Goal: Communication & Community: Answer question/provide support

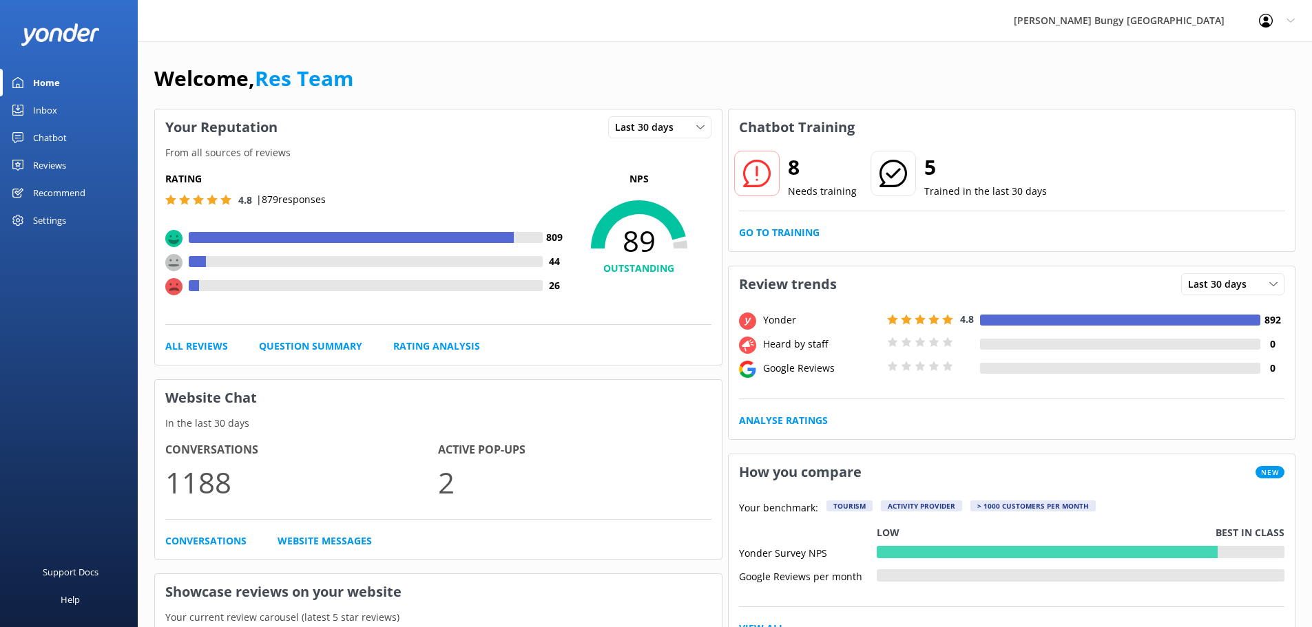
click at [64, 110] on link "Inbox" at bounding box center [69, 110] width 138 height 28
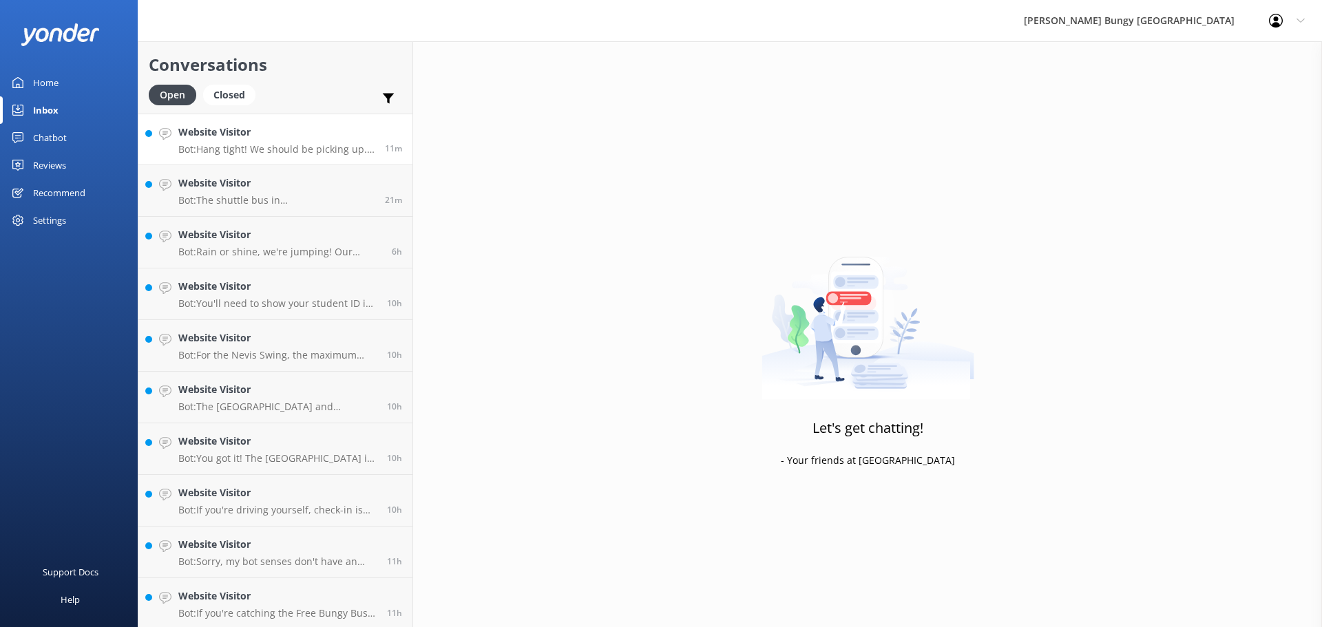
click at [204, 145] on p "Bot: Hang tight! We should be picking up. If it's still not working, try droppi…" at bounding box center [276, 149] width 196 height 12
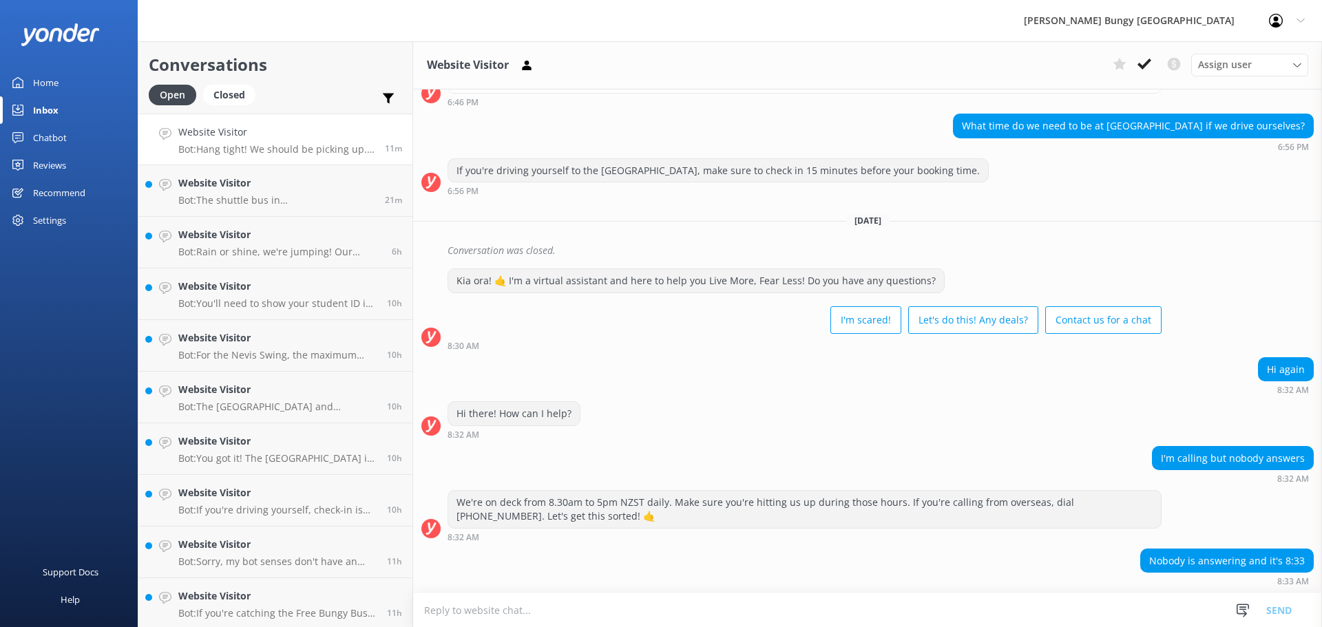
scroll to position [2405, 0]
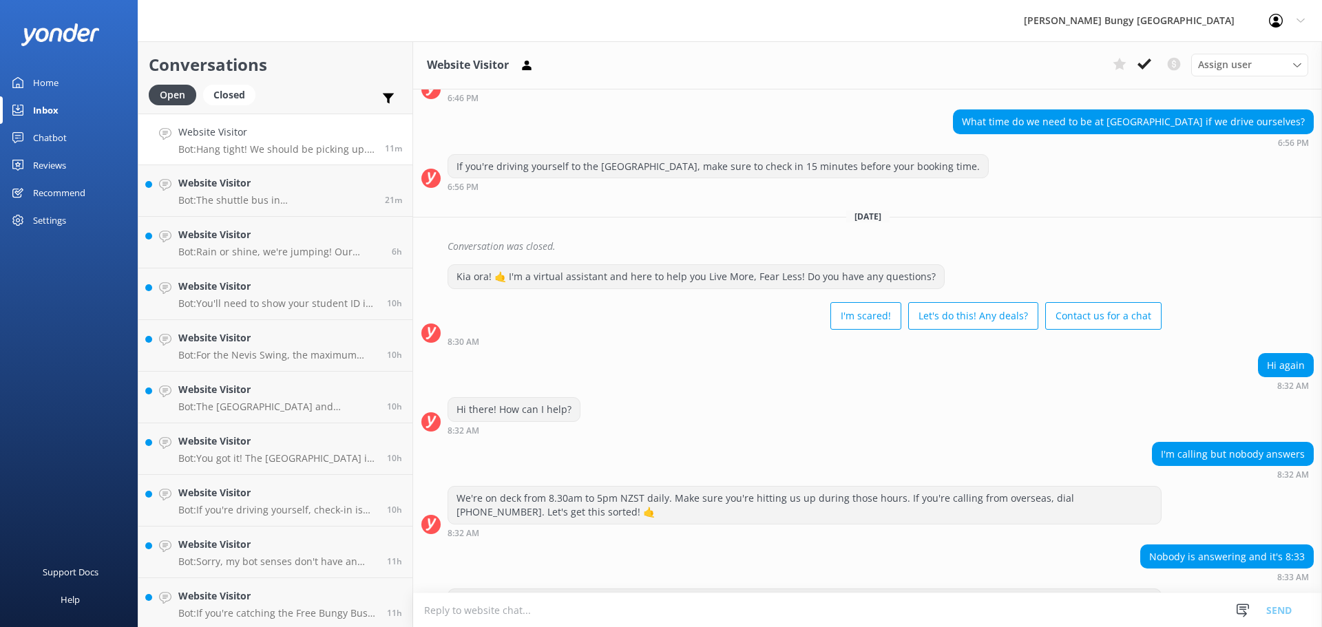
click at [1034, 600] on textarea at bounding box center [867, 611] width 909 height 34
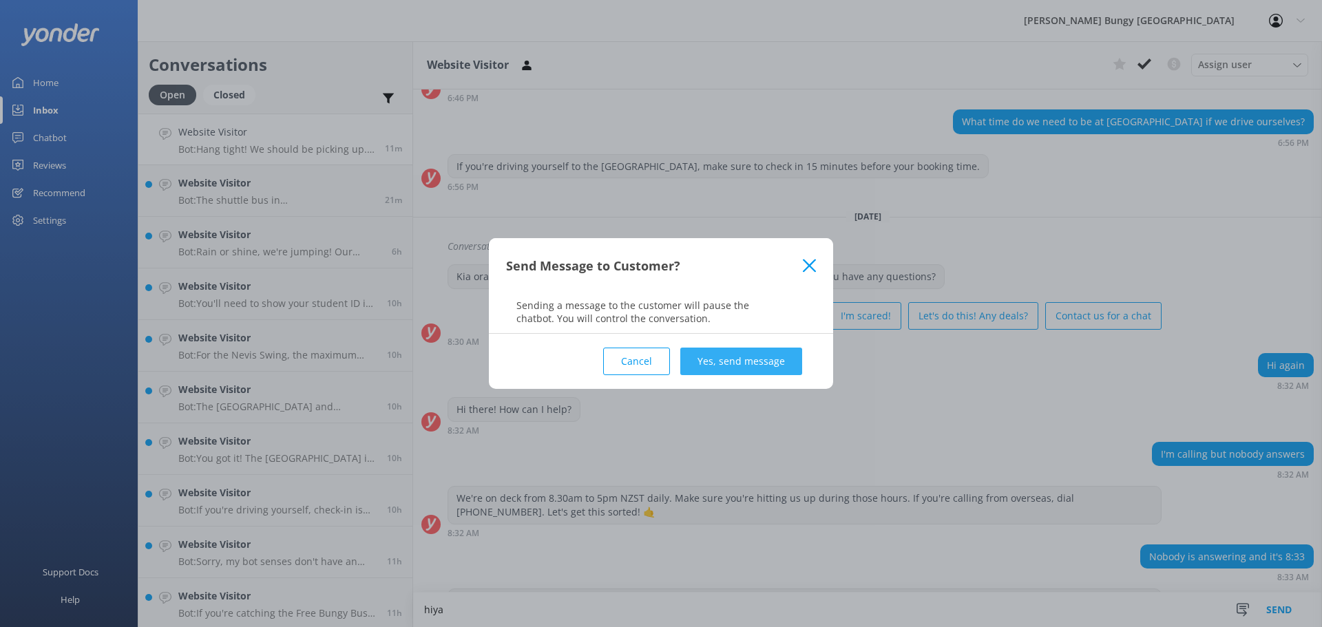
type textarea "hiya"
click at [725, 360] on button "Yes, send message" at bounding box center [741, 362] width 122 height 28
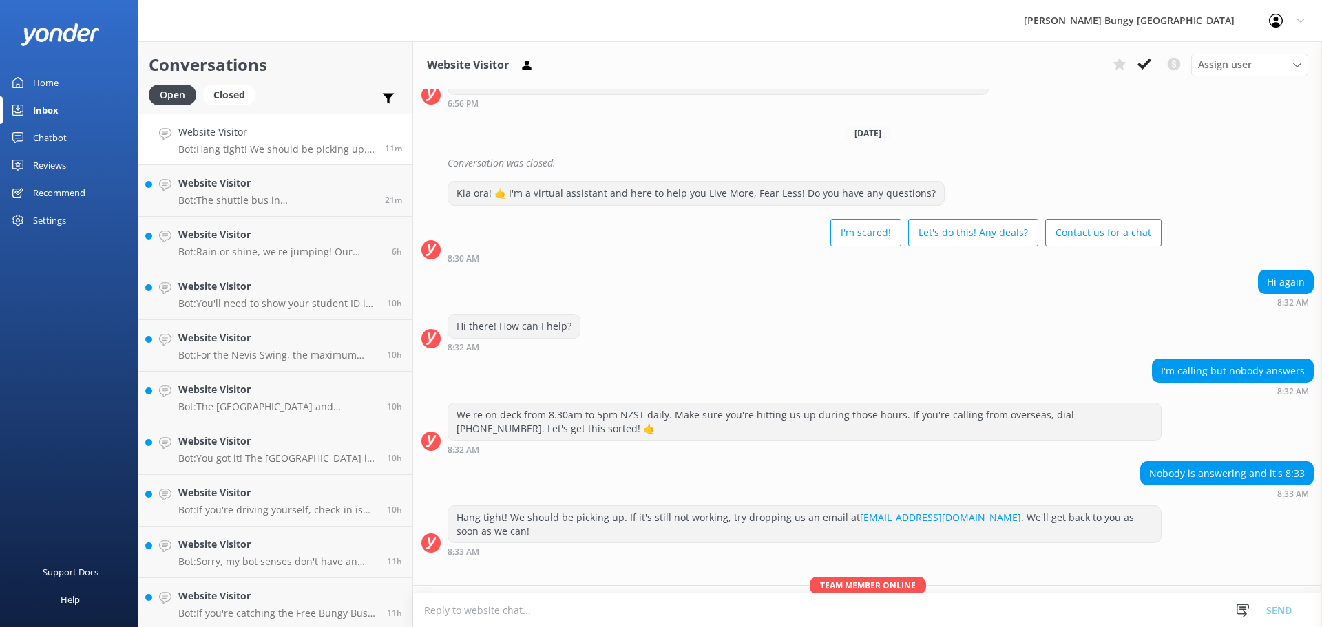
click at [687, 622] on textarea at bounding box center [867, 611] width 909 height 34
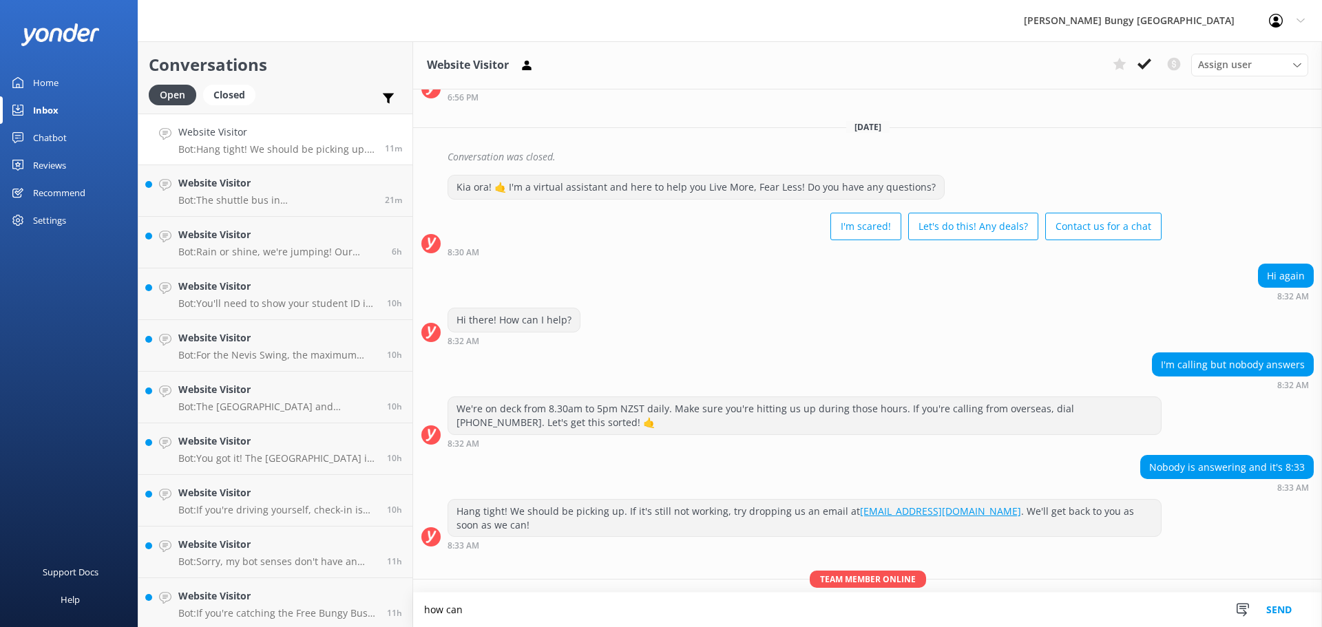
scroll to position [2495, 0]
type textarea "how can we help?"
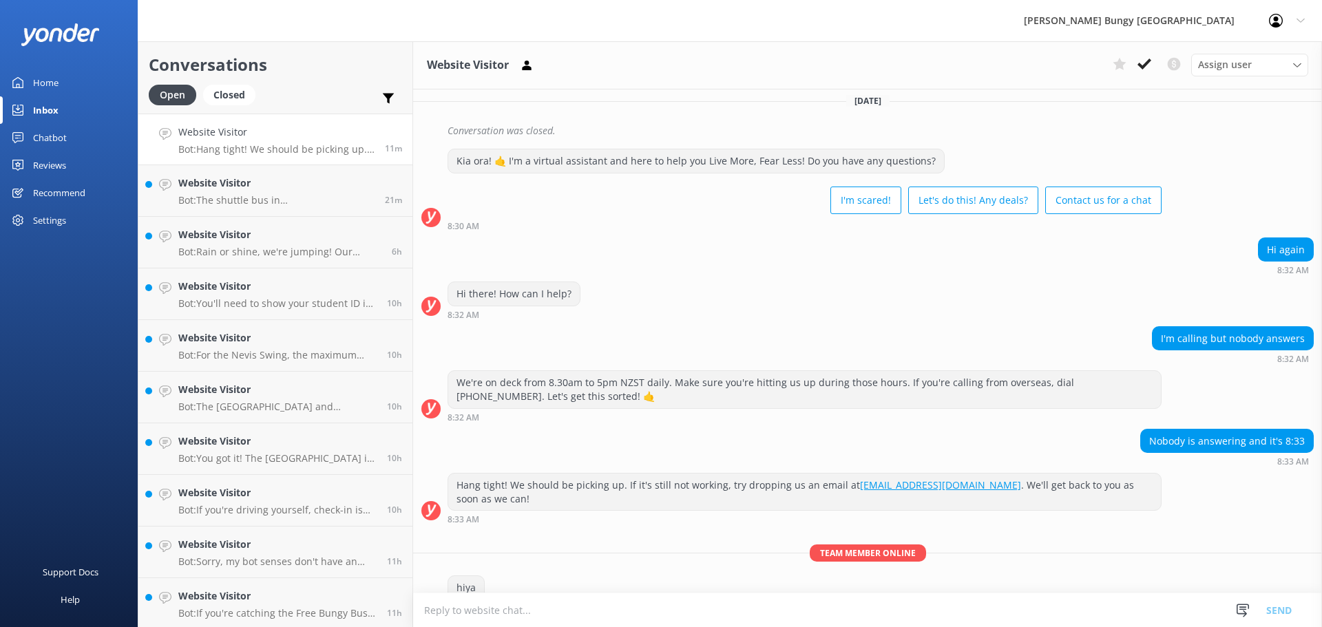
scroll to position [2522, 0]
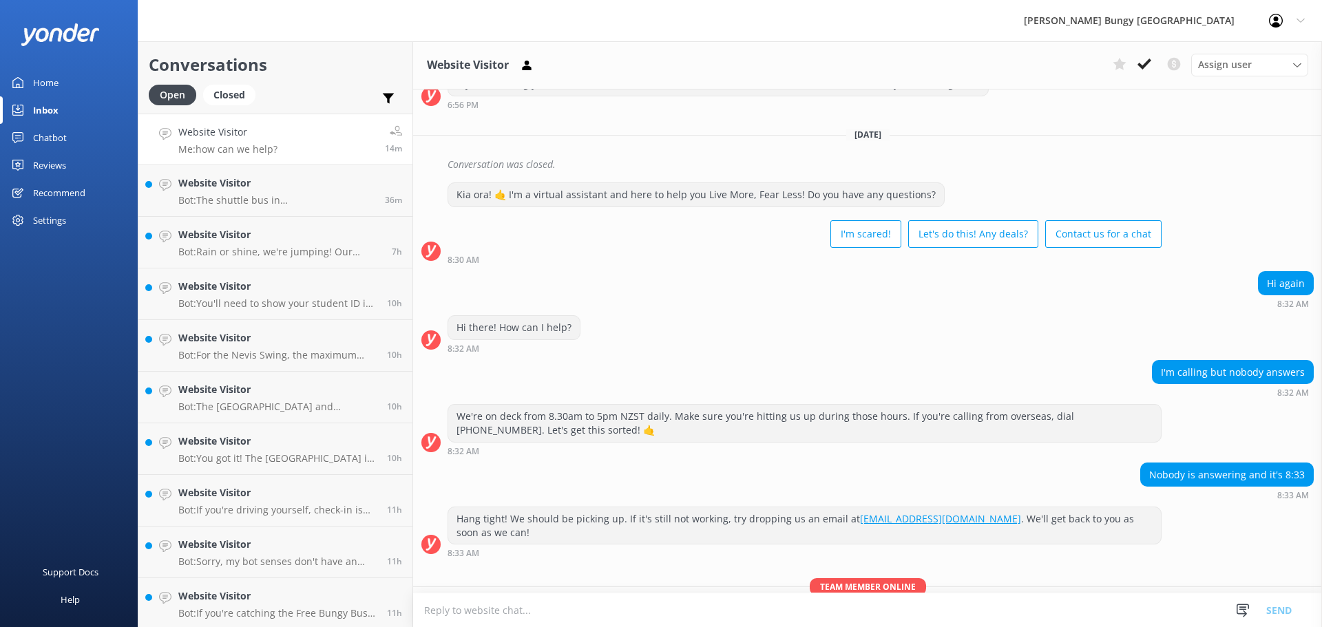
scroll to position [2522, 0]
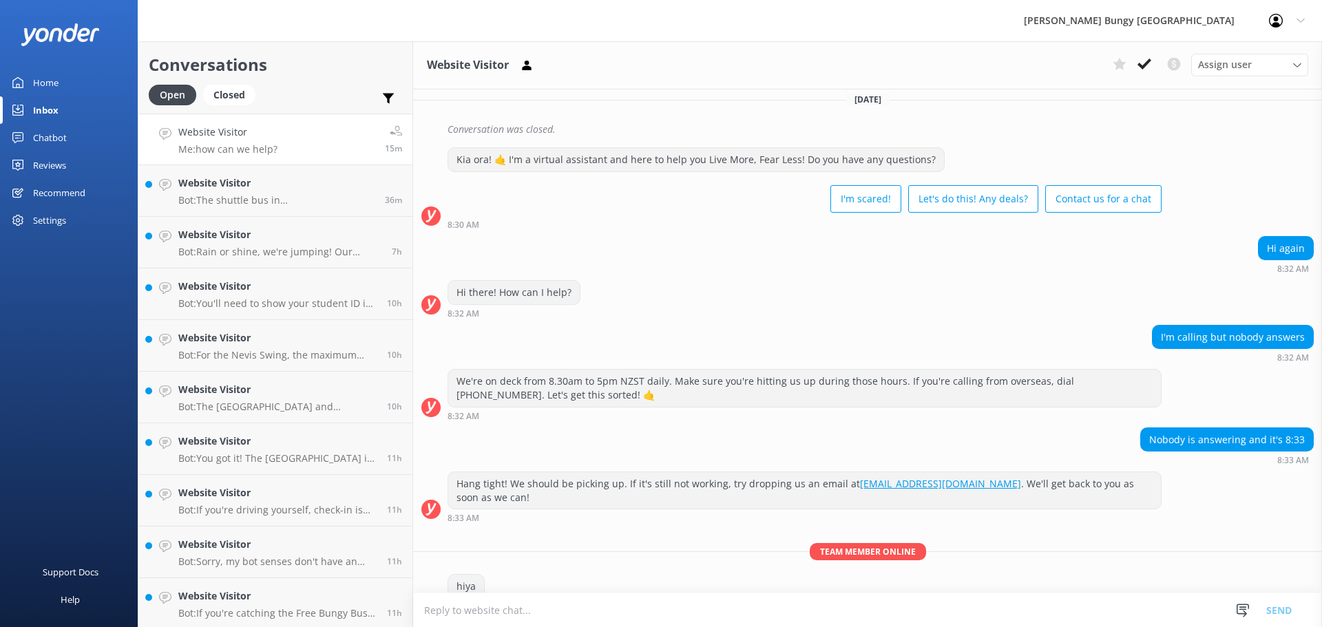
click at [806, 627] on textarea at bounding box center [867, 611] width 909 height 34
click at [638, 472] on div "Hang tight! We should be picking up. If it's still not working, try dropping us…" at bounding box center [867, 501] width 909 height 58
click at [248, 157] on link "Website Visitor Bot: You can give us a call on 0800 286 4958 or +64 3 450 1300 …" at bounding box center [275, 140] width 274 height 52
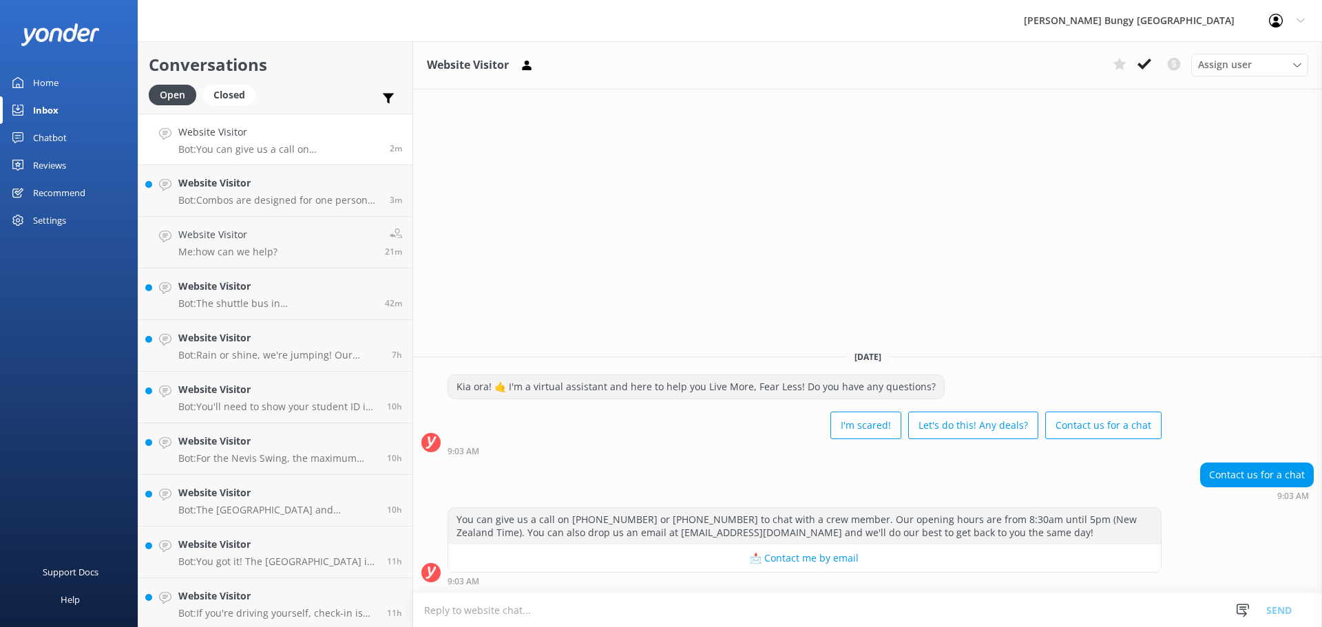
click at [590, 605] on textarea at bounding box center [867, 611] width 909 height 34
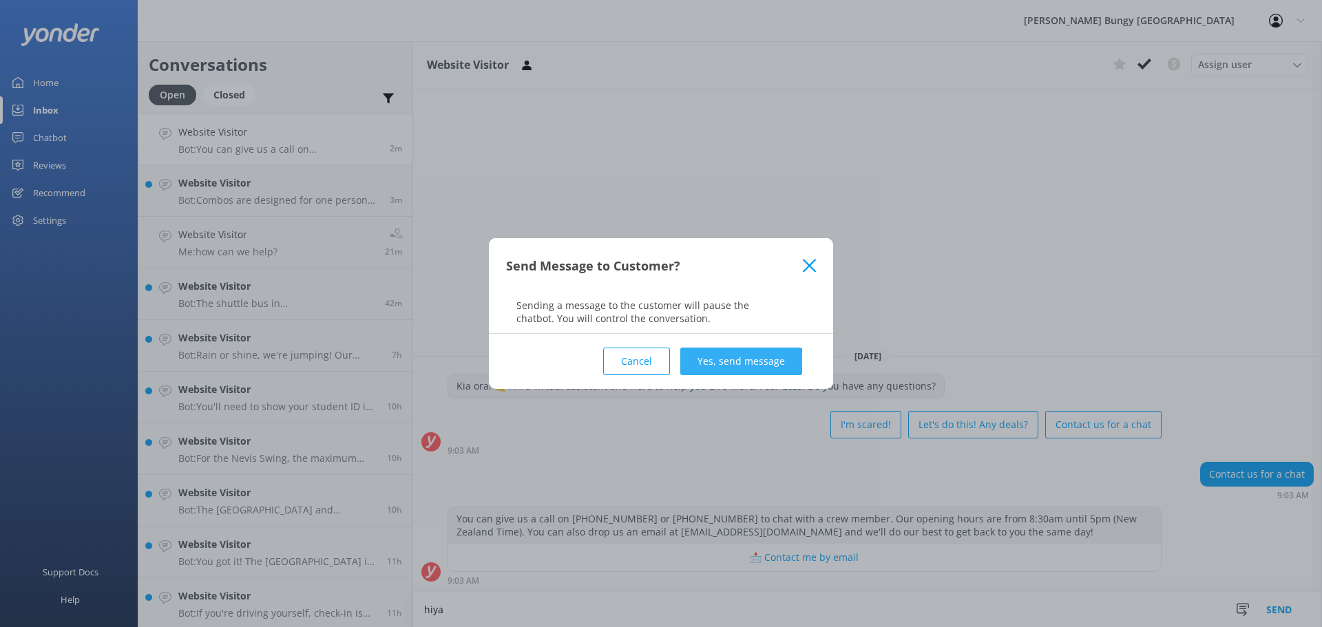
type textarea "hiya"
click at [713, 366] on button "Yes, send message" at bounding box center [741, 362] width 122 height 28
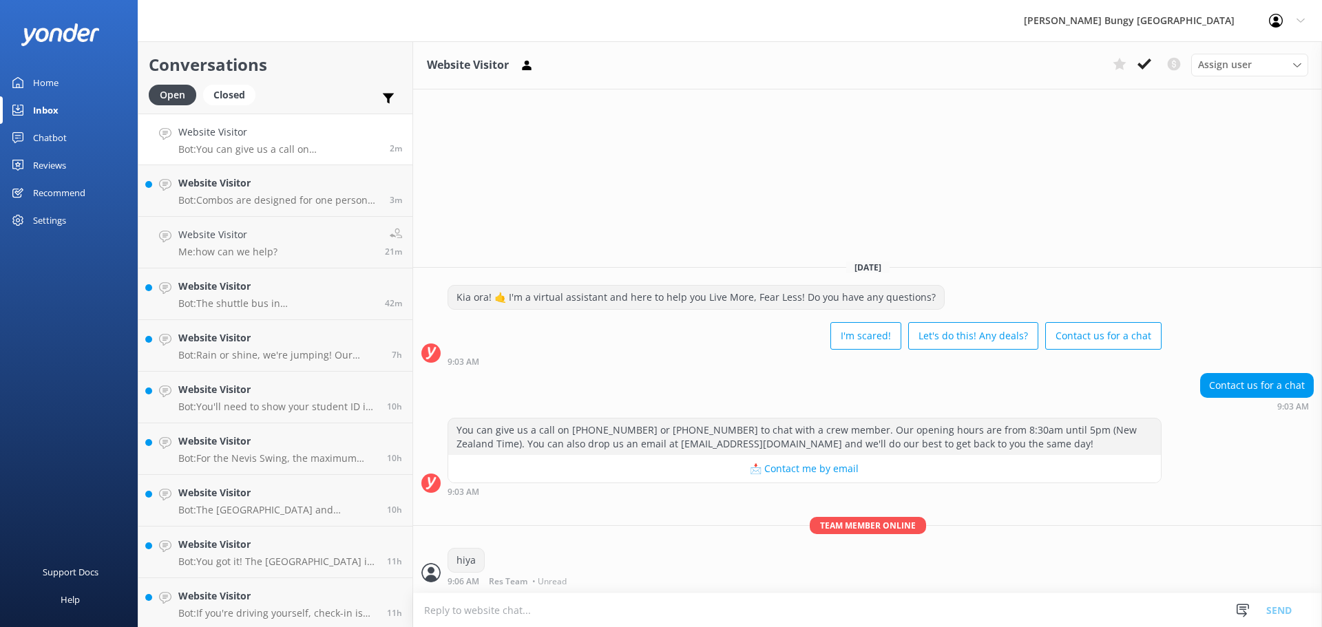
click at [746, 609] on textarea at bounding box center [867, 611] width 909 height 34
type textarea "how can we help?"
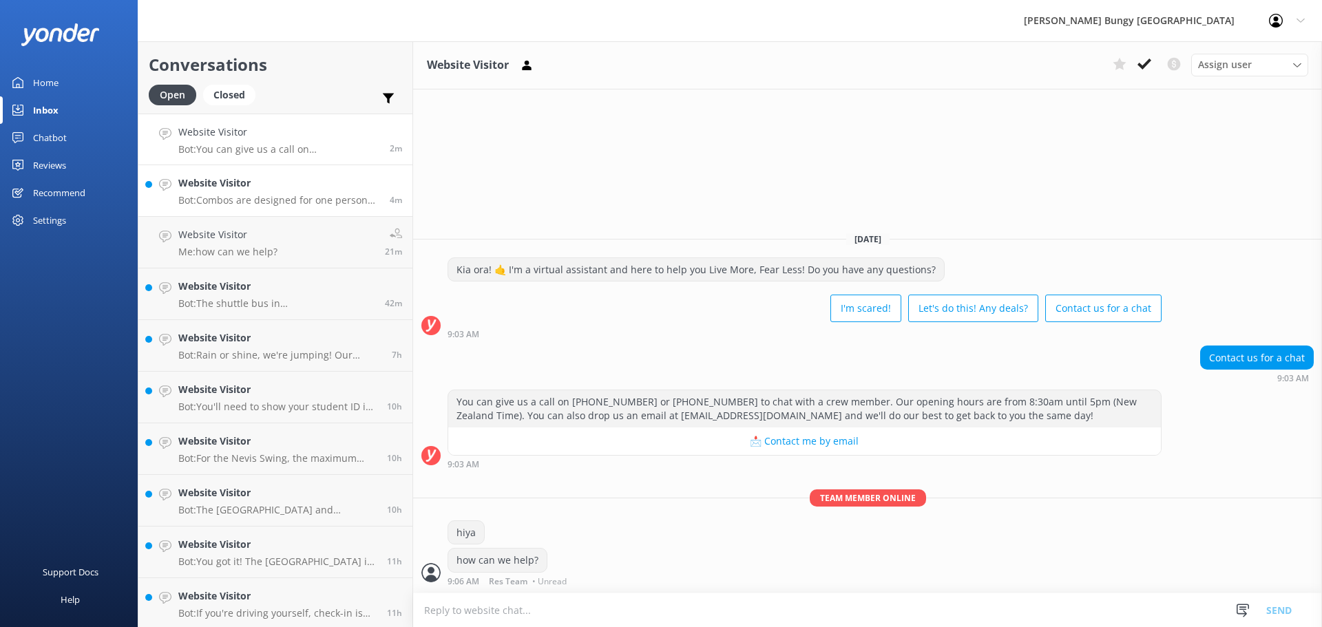
click at [362, 215] on link "Website Visitor Bot: Combos are designed for one person and can't be shared. Yo…" at bounding box center [275, 191] width 274 height 52
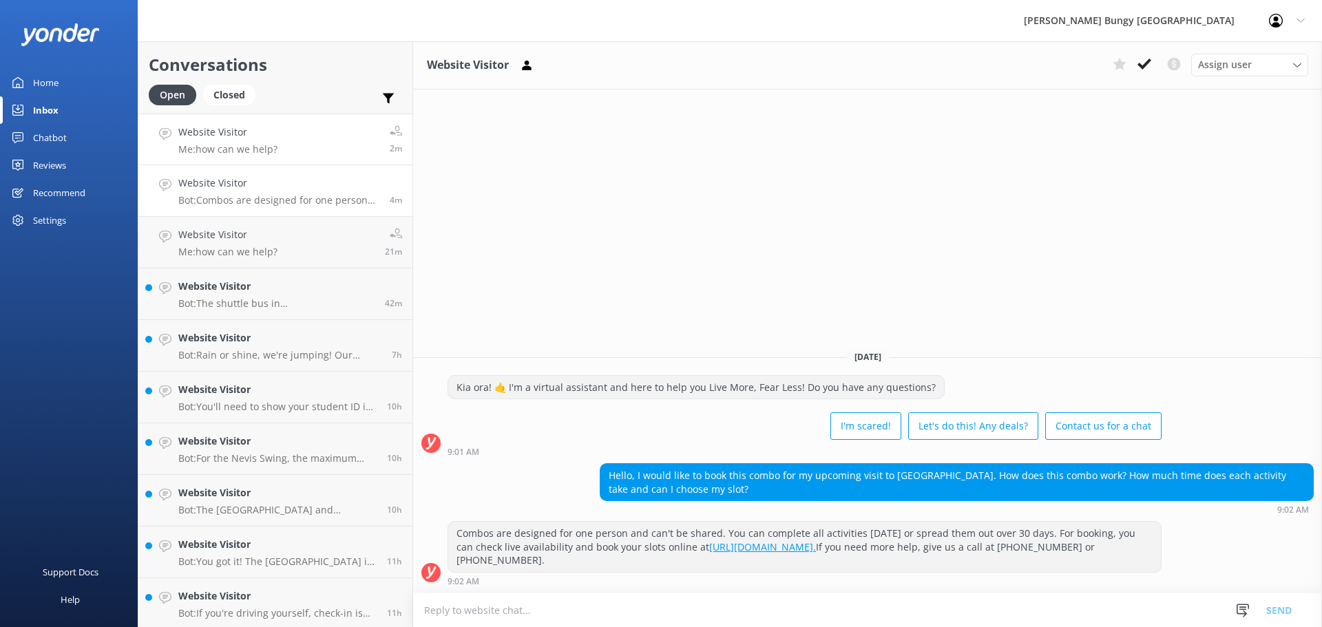
click at [341, 118] on link "Website Visitor Me: how can we help? 2m" at bounding box center [275, 140] width 274 height 52
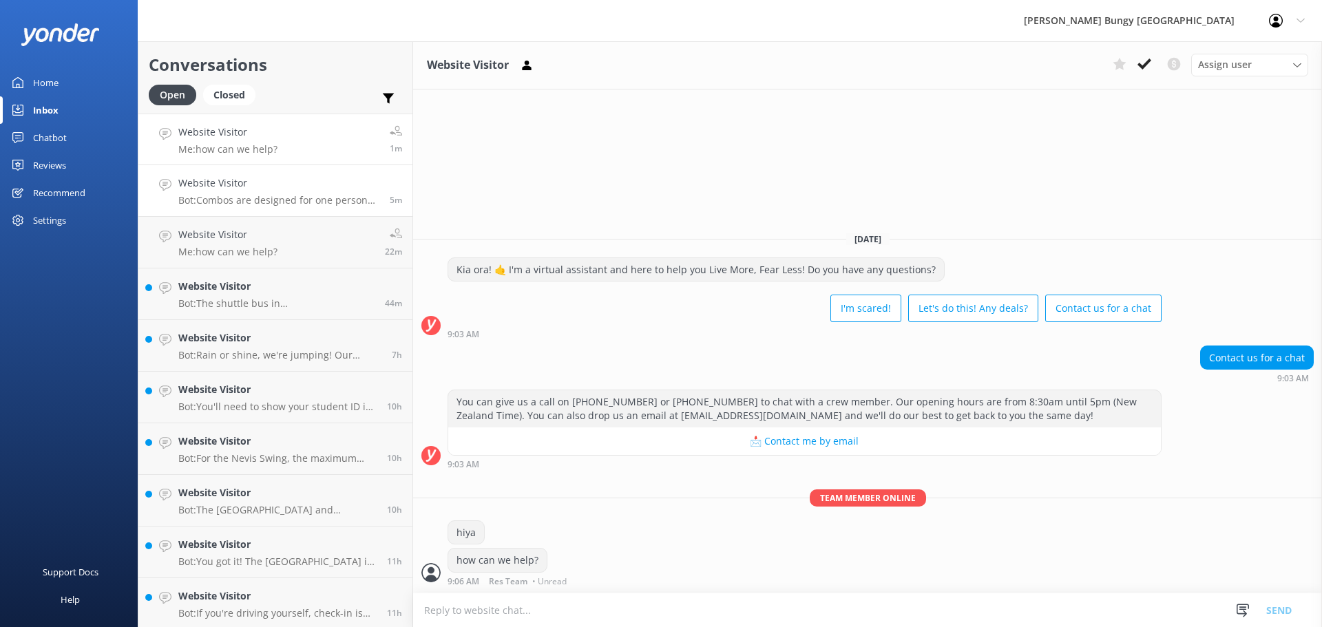
click at [326, 202] on p "Bot: Combos are designed for one person and can't be shared. You can complete a…" at bounding box center [278, 200] width 201 height 12
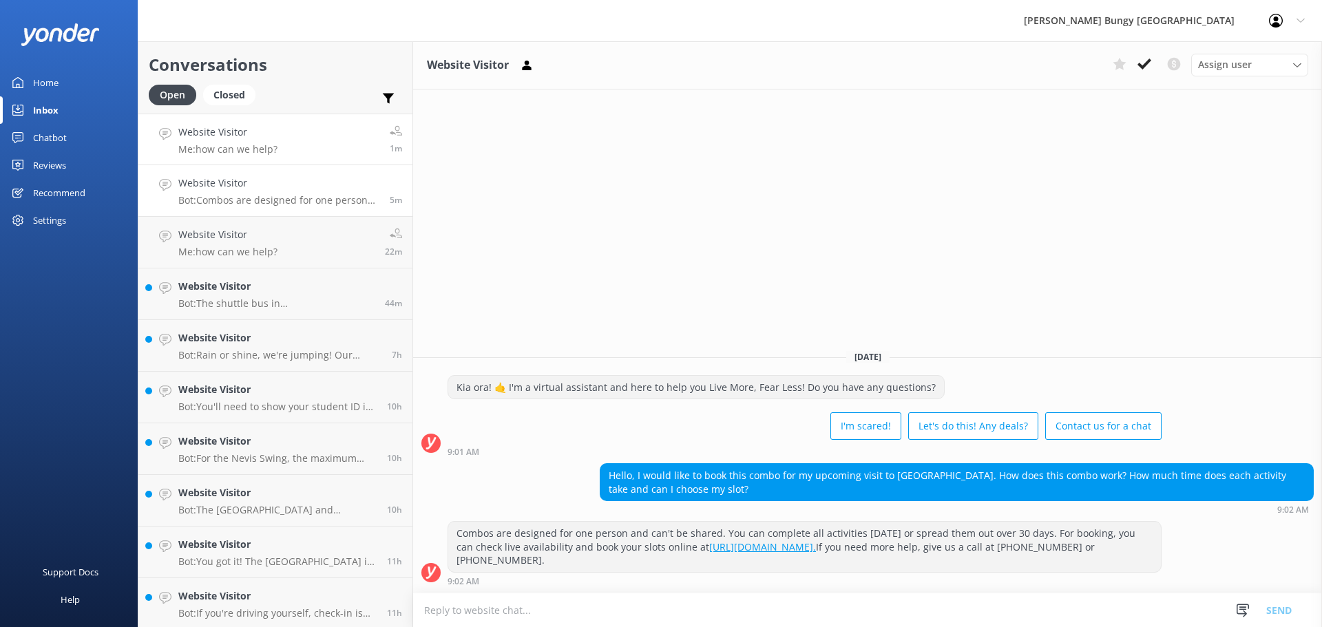
click at [313, 154] on link "Website Visitor Me: how can we help? 1m" at bounding box center [275, 140] width 274 height 52
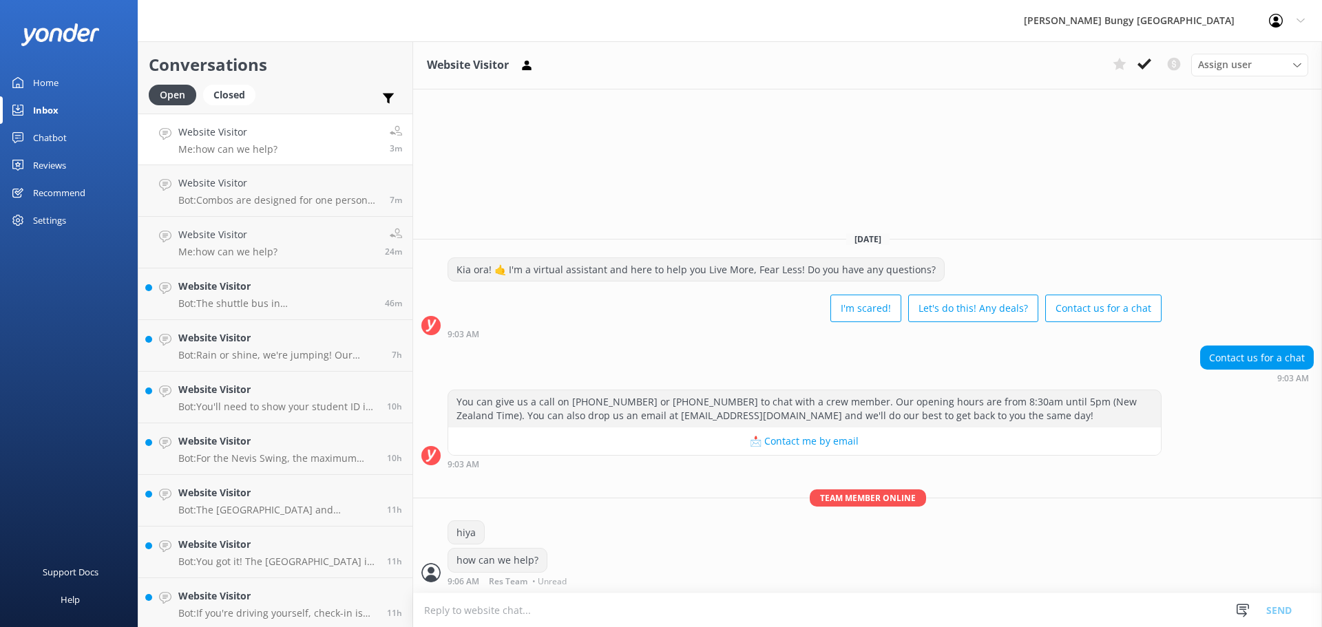
click at [1244, 446] on div "You can give us a call on 0800 286 4958 or +64 3 450 1300 to chat with a crew m…" at bounding box center [867, 429] width 909 height 78
click at [281, 176] on h4 "Website Visitor" at bounding box center [278, 183] width 201 height 15
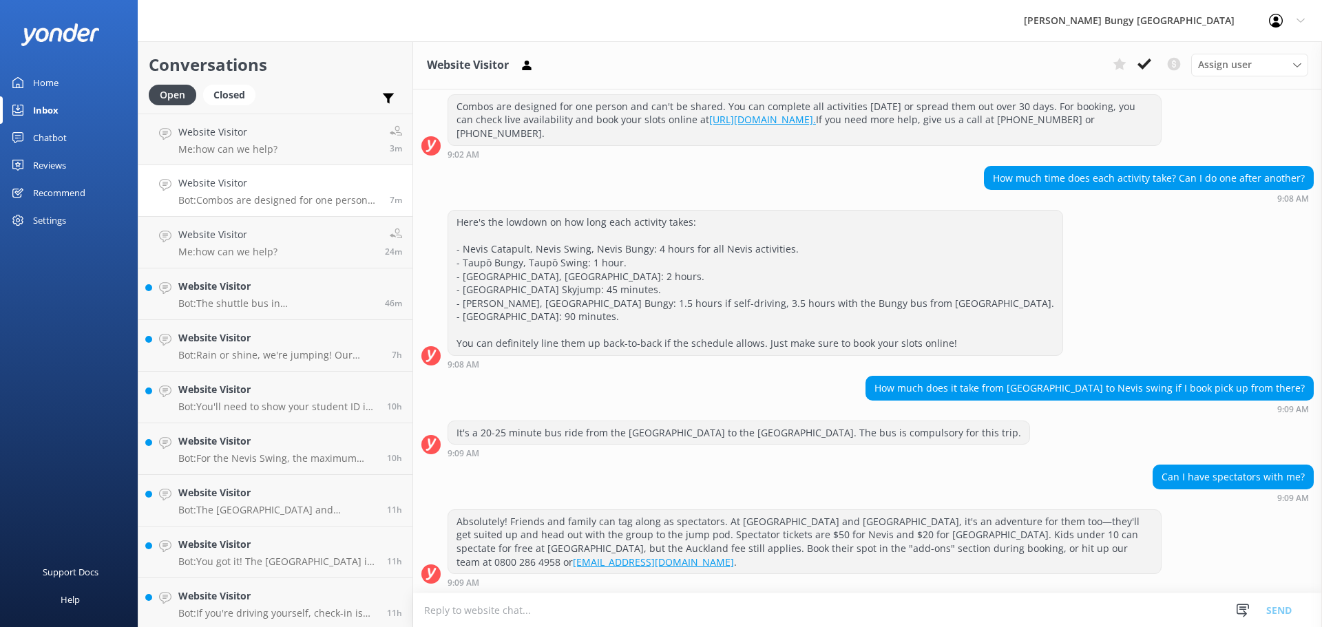
scroll to position [179, 0]
